Goal: Find specific page/section: Find specific page/section

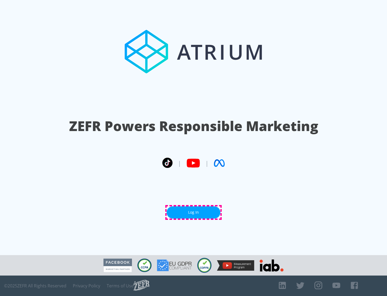
click at [193, 212] on link "Log In" at bounding box center [194, 212] width 54 height 12
